Goal: Task Accomplishment & Management: Manage account settings

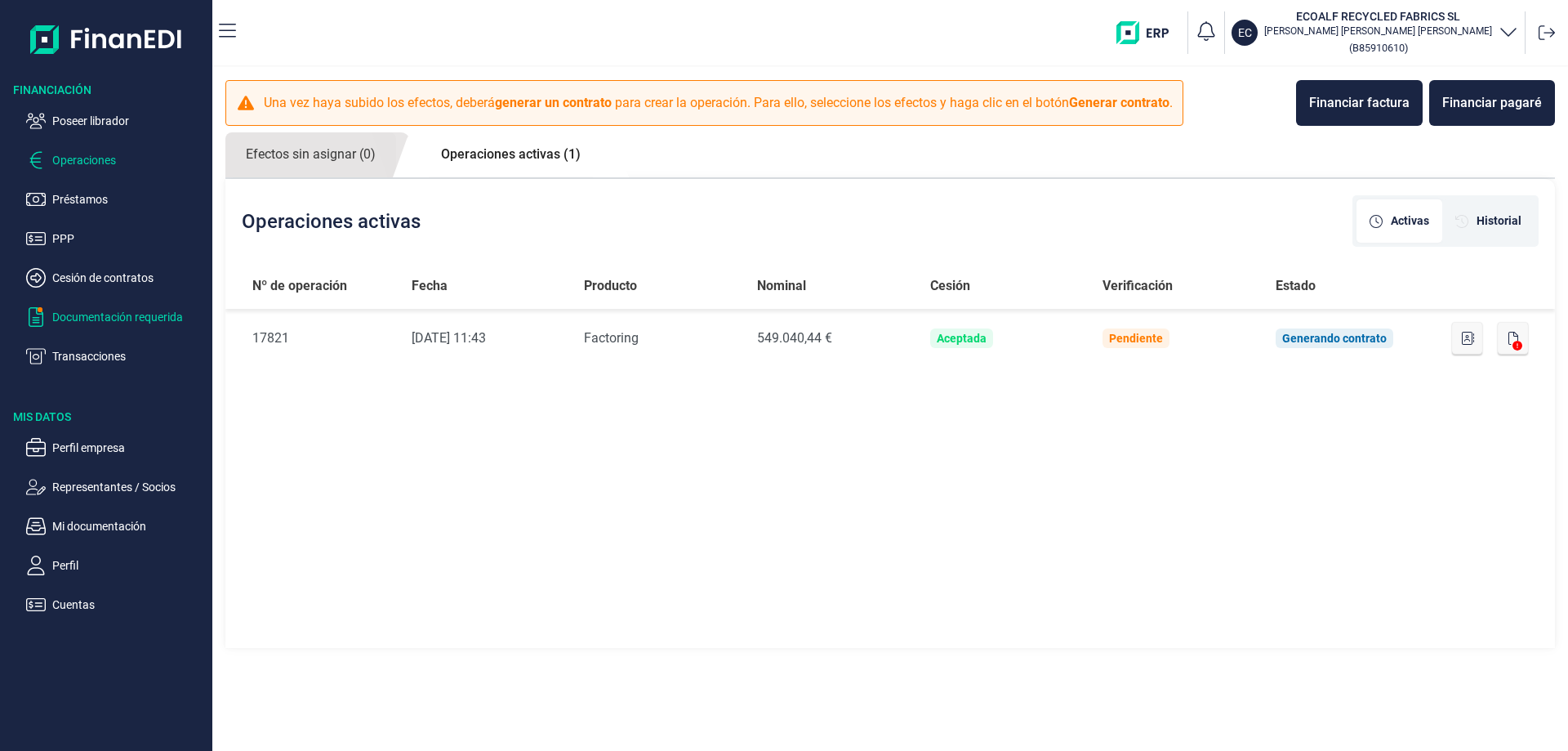
click at [112, 318] on p "Documentación requerida" at bounding box center [129, 317] width 154 height 20
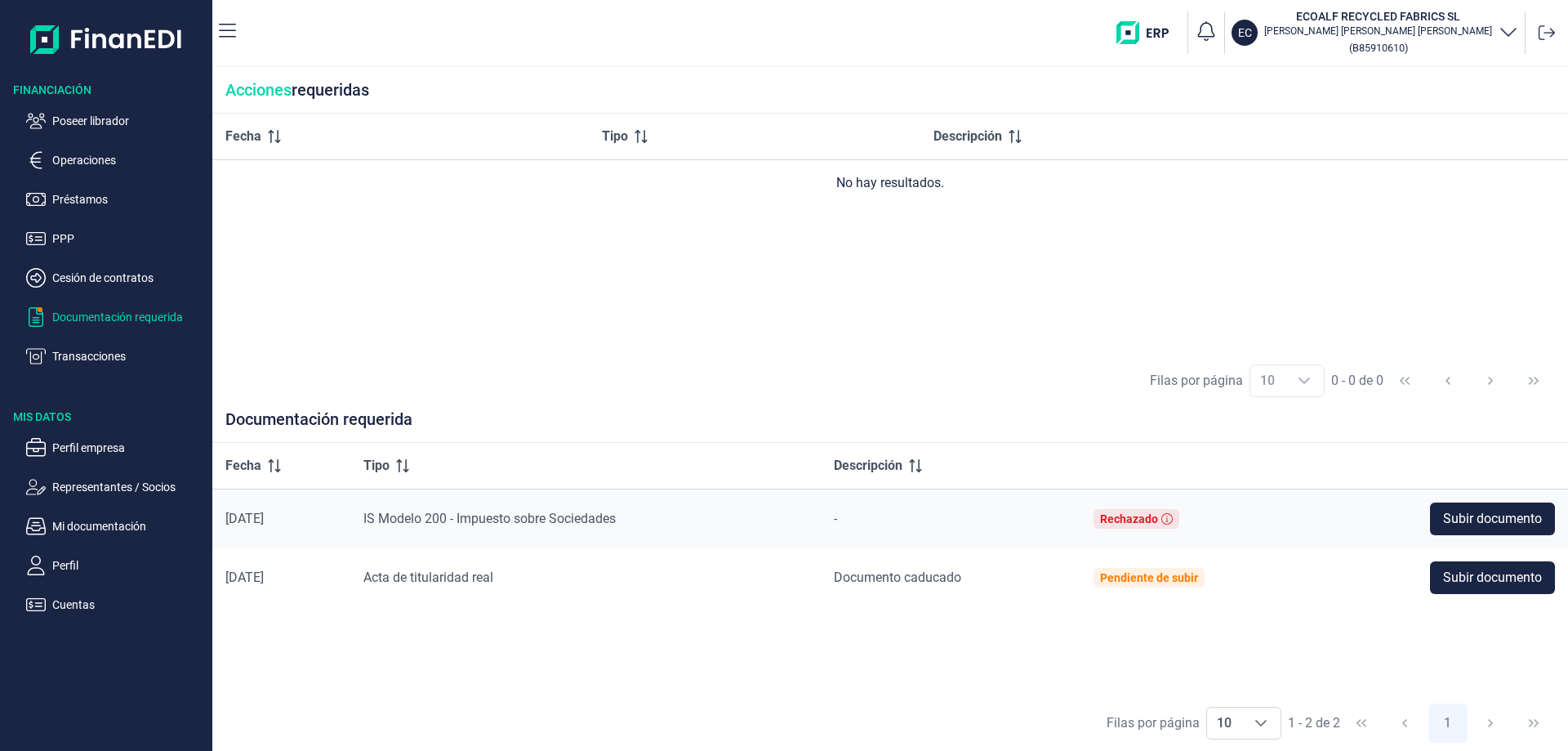
click at [78, 319] on p "Documentación requerida" at bounding box center [129, 317] width 154 height 20
click at [99, 524] on p "Mi documentación" at bounding box center [129, 526] width 154 height 20
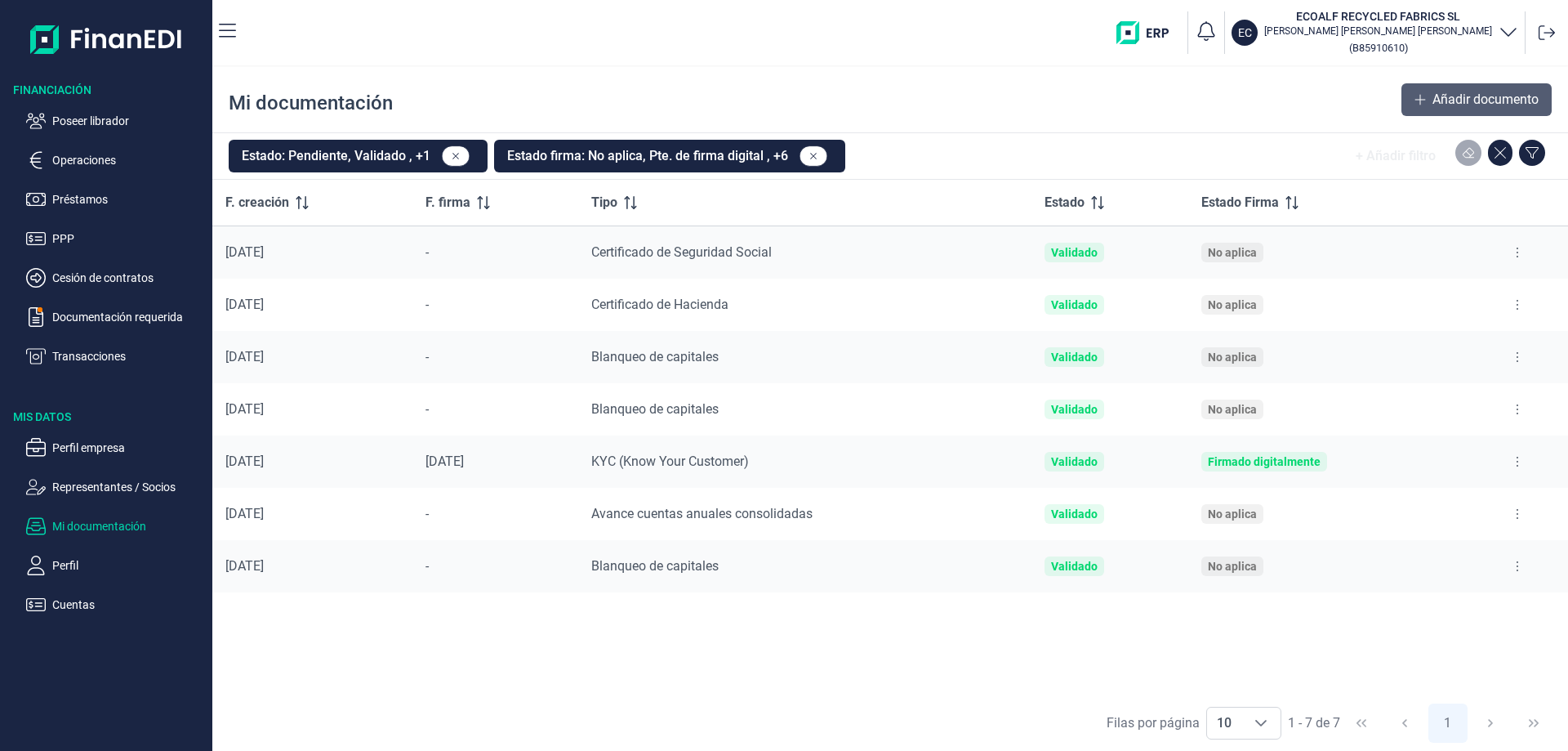
click at [1457, 95] on span "Añadir documento" at bounding box center [1485, 100] width 107 height 20
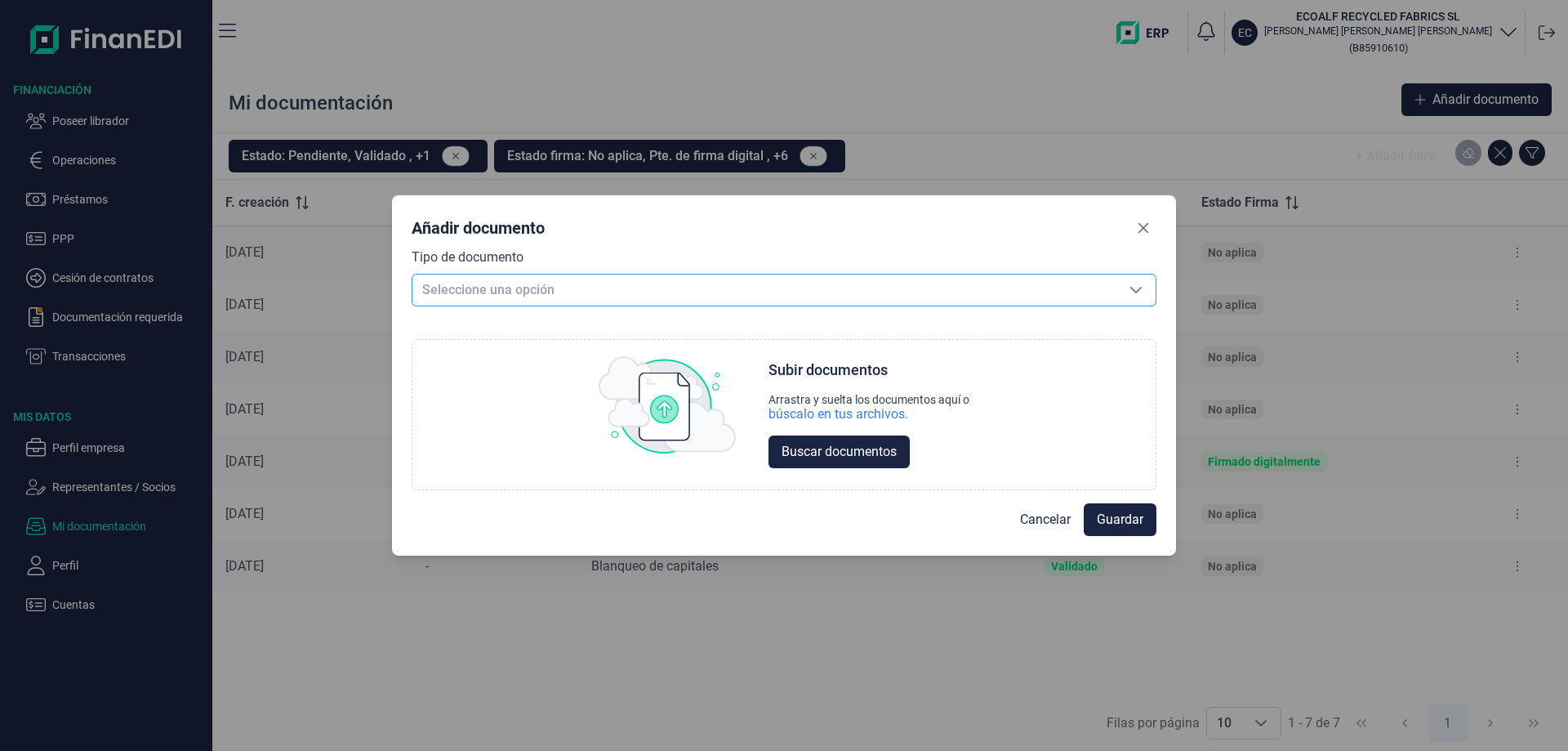
click at [647, 295] on span "Seleccione una opción" at bounding box center [764, 290] width 703 height 31
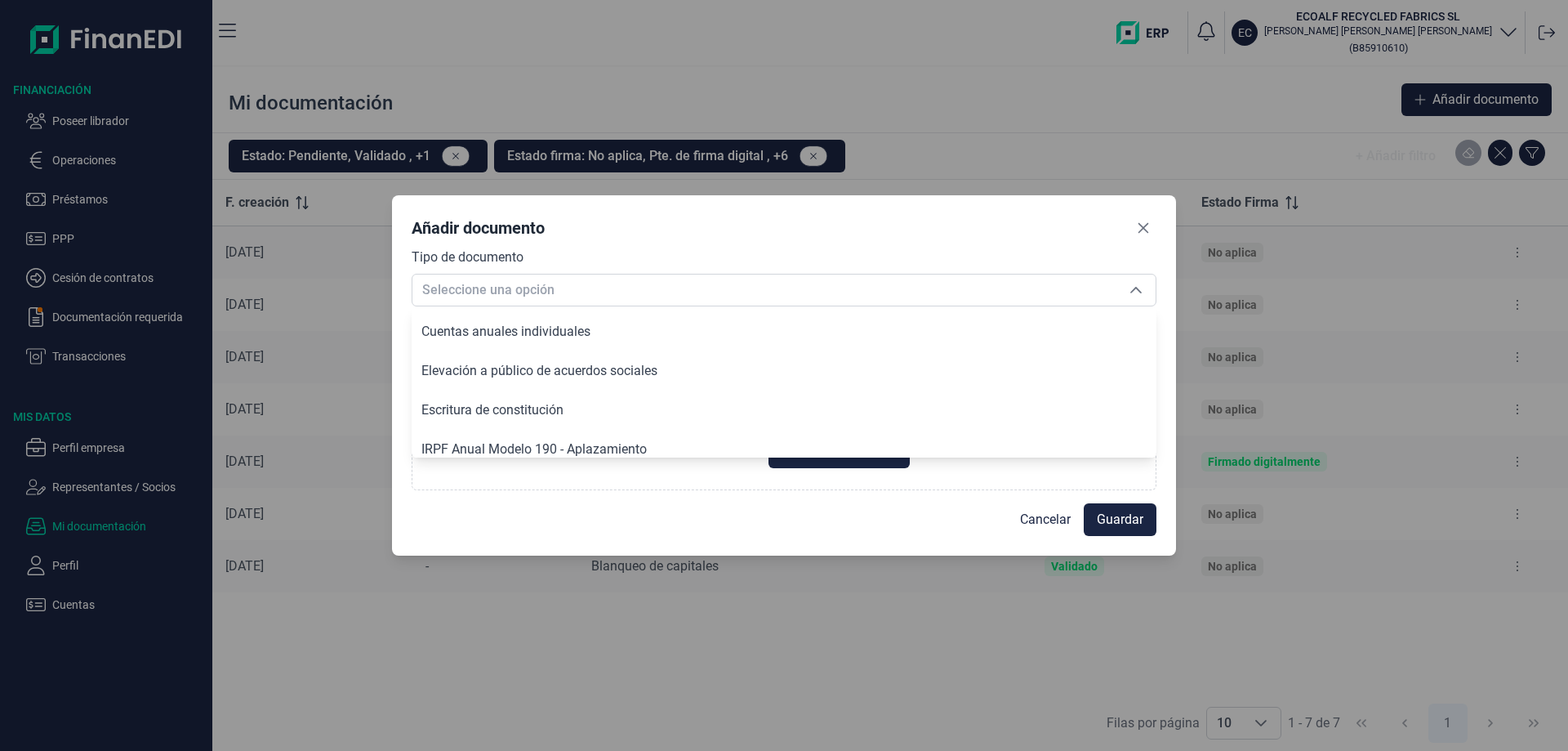
scroll to position [729, 0]
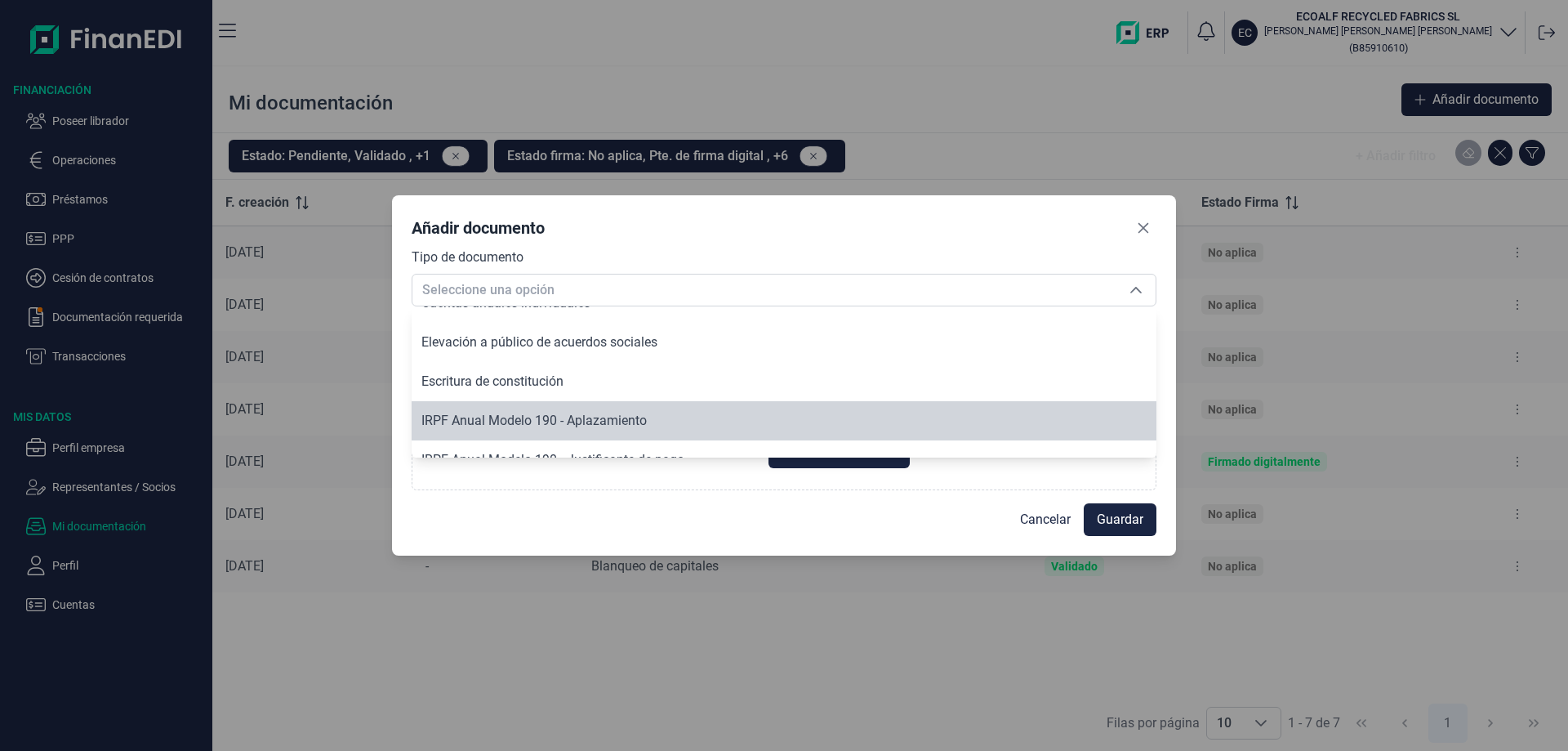
click at [746, 684] on div "Añadir documento Tipo de documento Seleccione una opción Seleccione una opción …" at bounding box center [784, 375] width 1568 height 751
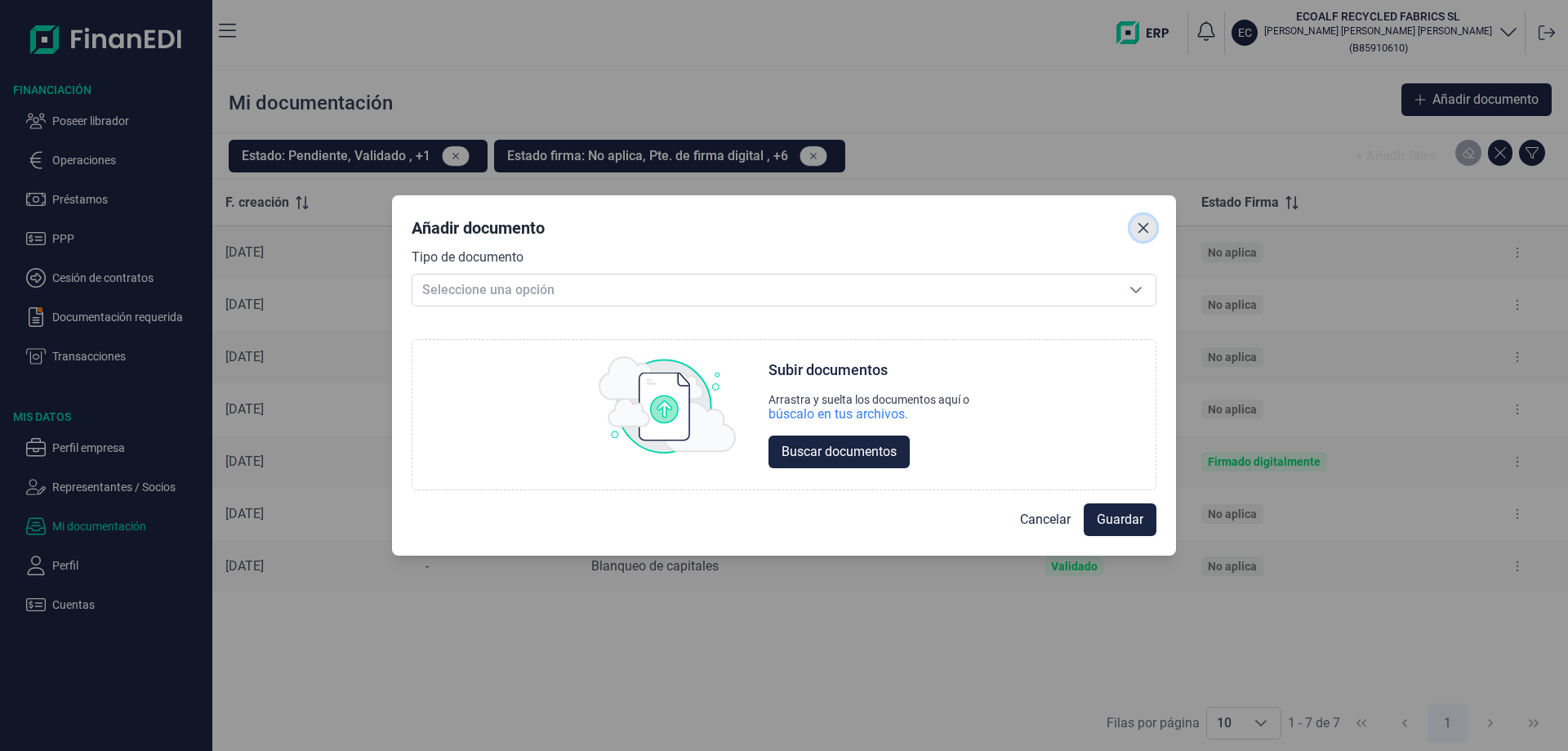
click at [1147, 231] on icon "Close" at bounding box center [1144, 227] width 11 height 11
